Goal: Browse casually: Explore the website without a specific task or goal

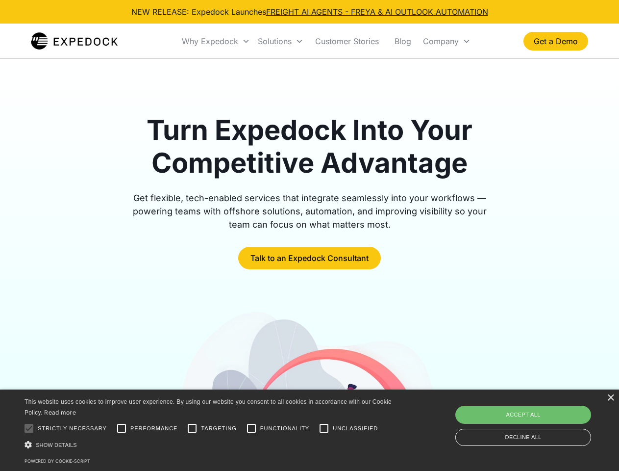
click at [216, 41] on div "Why Expedock" at bounding box center [210, 41] width 56 height 10
click at [281, 41] on div "Solutions" at bounding box center [275, 41] width 34 height 10
click at [447, 41] on div "Company" at bounding box center [441, 41] width 36 height 10
click at [29, 428] on div at bounding box center [29, 428] width 20 height 20
click at [122, 428] on input "Performance" at bounding box center [122, 428] width 20 height 20
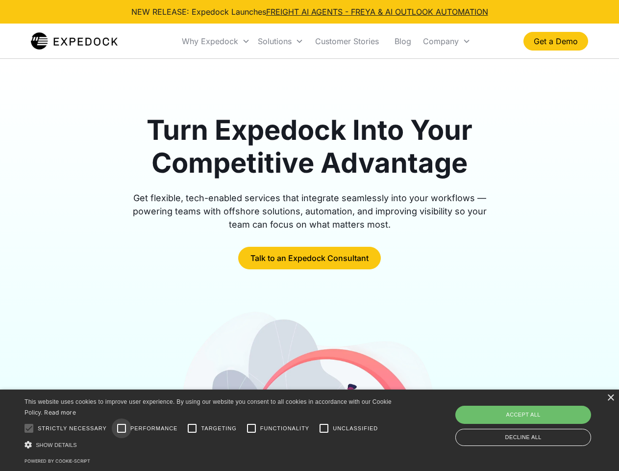
checkbox input "true"
click at [192, 428] on input "Targeting" at bounding box center [192, 428] width 20 height 20
checkbox input "true"
click at [252, 428] on input "Functionality" at bounding box center [252, 428] width 20 height 20
checkbox input "true"
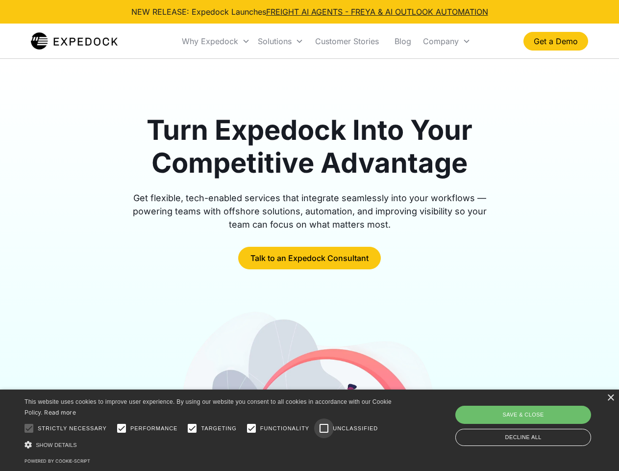
click at [324, 428] on input "Unclassified" at bounding box center [324, 428] width 20 height 20
checkbox input "true"
click at [210, 444] on div "Show details Hide details" at bounding box center [210, 444] width 371 height 10
